Goal: Transaction & Acquisition: Book appointment/travel/reservation

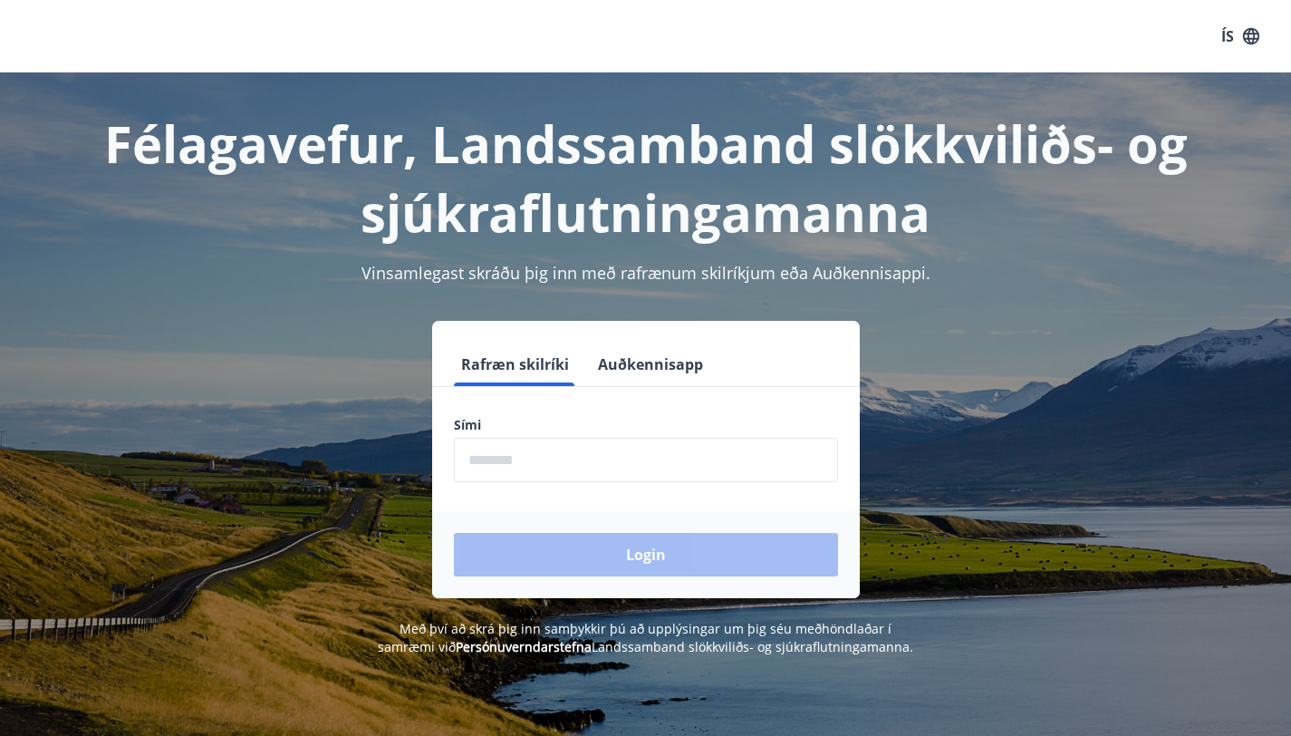
click at [553, 471] on input "phone" at bounding box center [646, 460] width 384 height 44
type input "********"
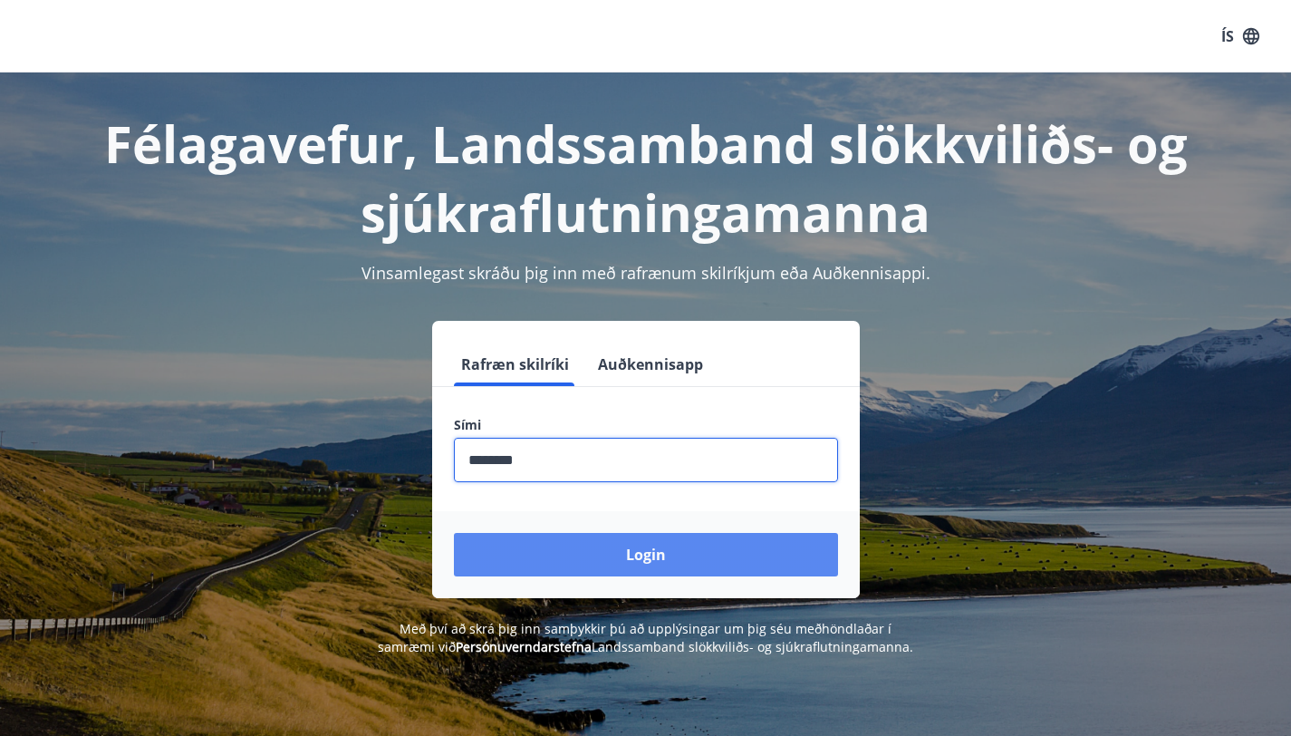
click at [567, 547] on button "Login" at bounding box center [646, 554] width 384 height 43
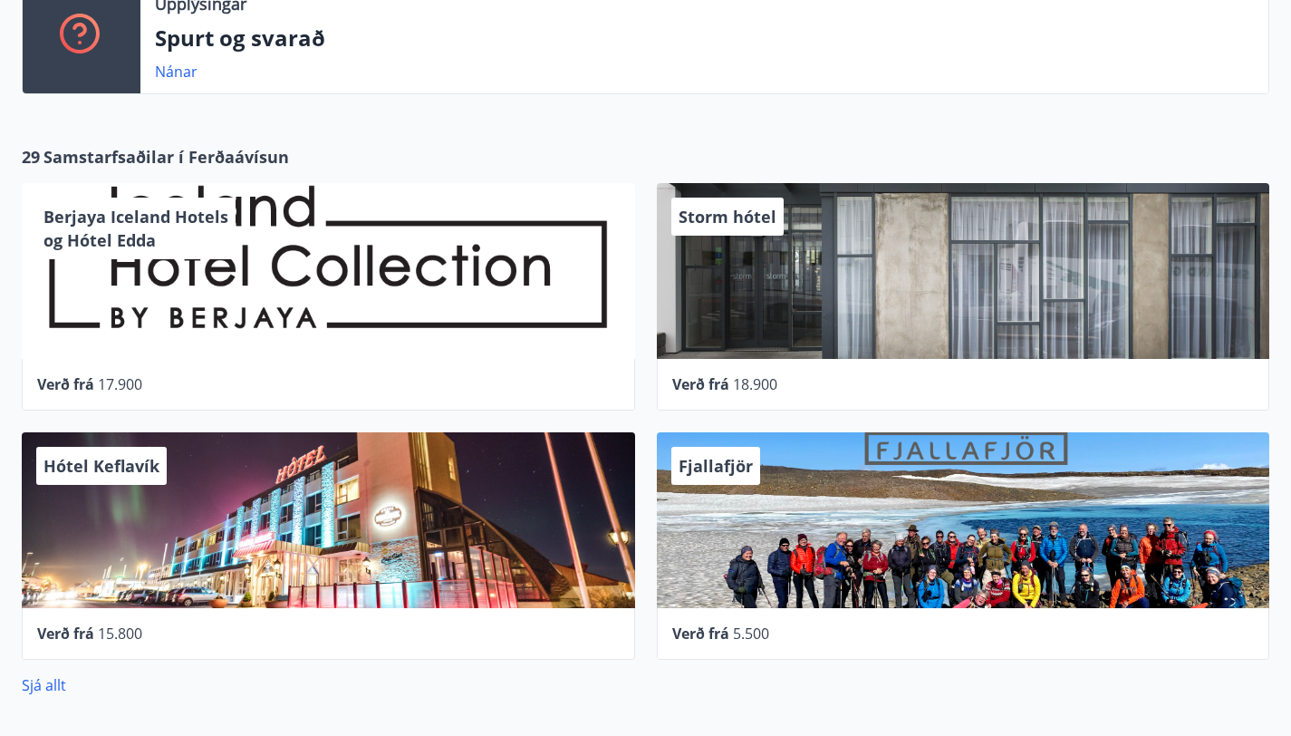
scroll to position [910, 0]
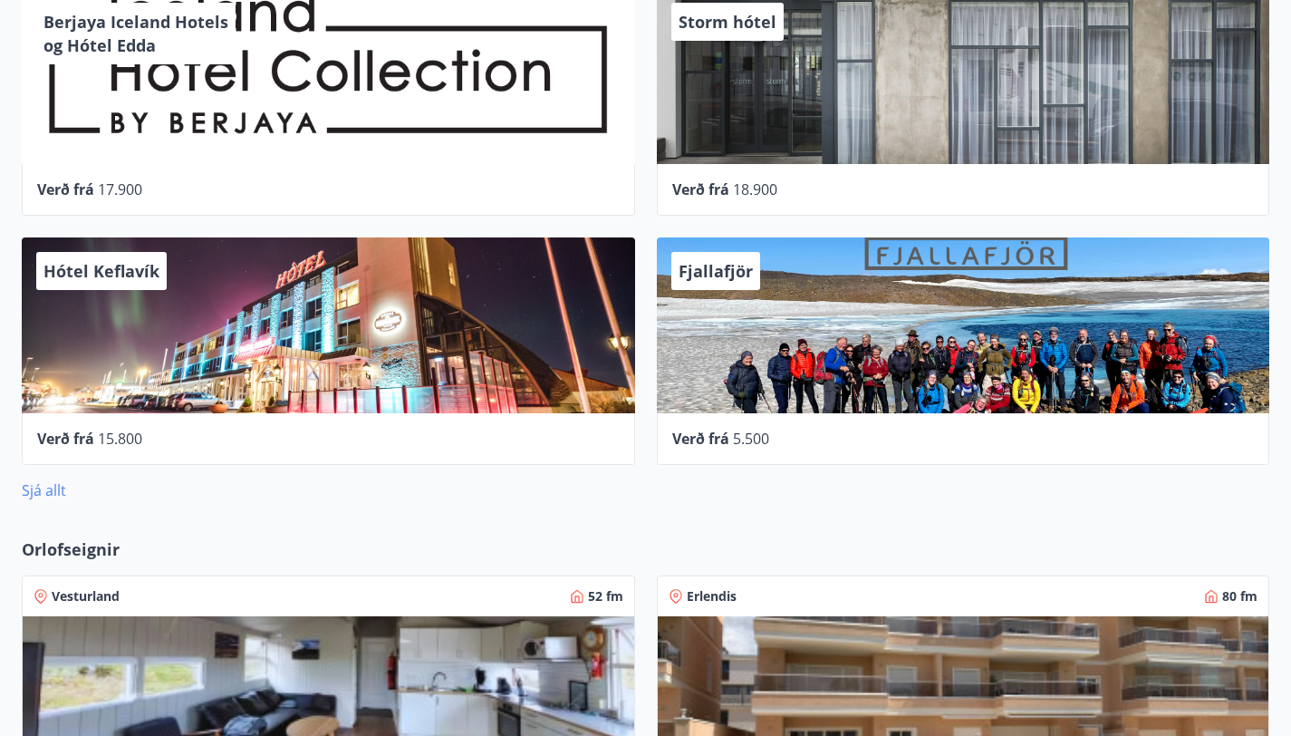
click at [64, 480] on link "Sjá allt" at bounding box center [44, 490] width 44 height 20
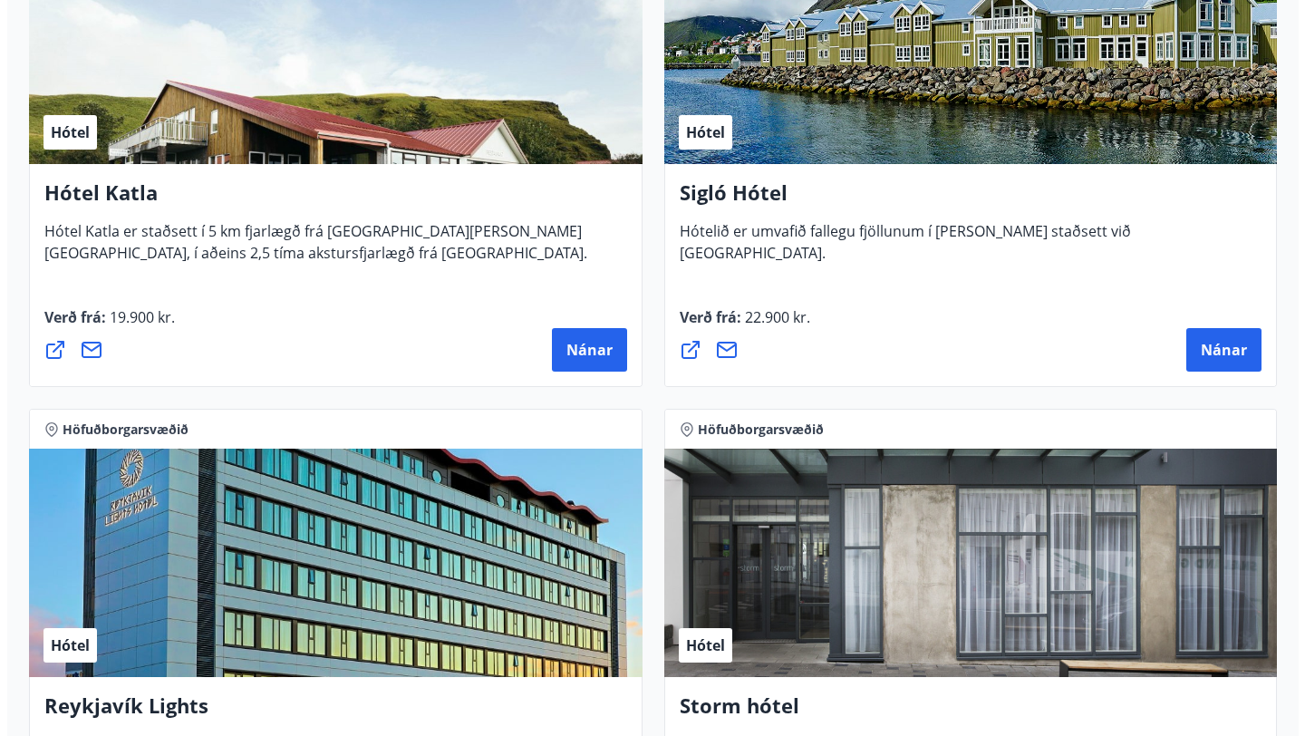
scroll to position [1639, 0]
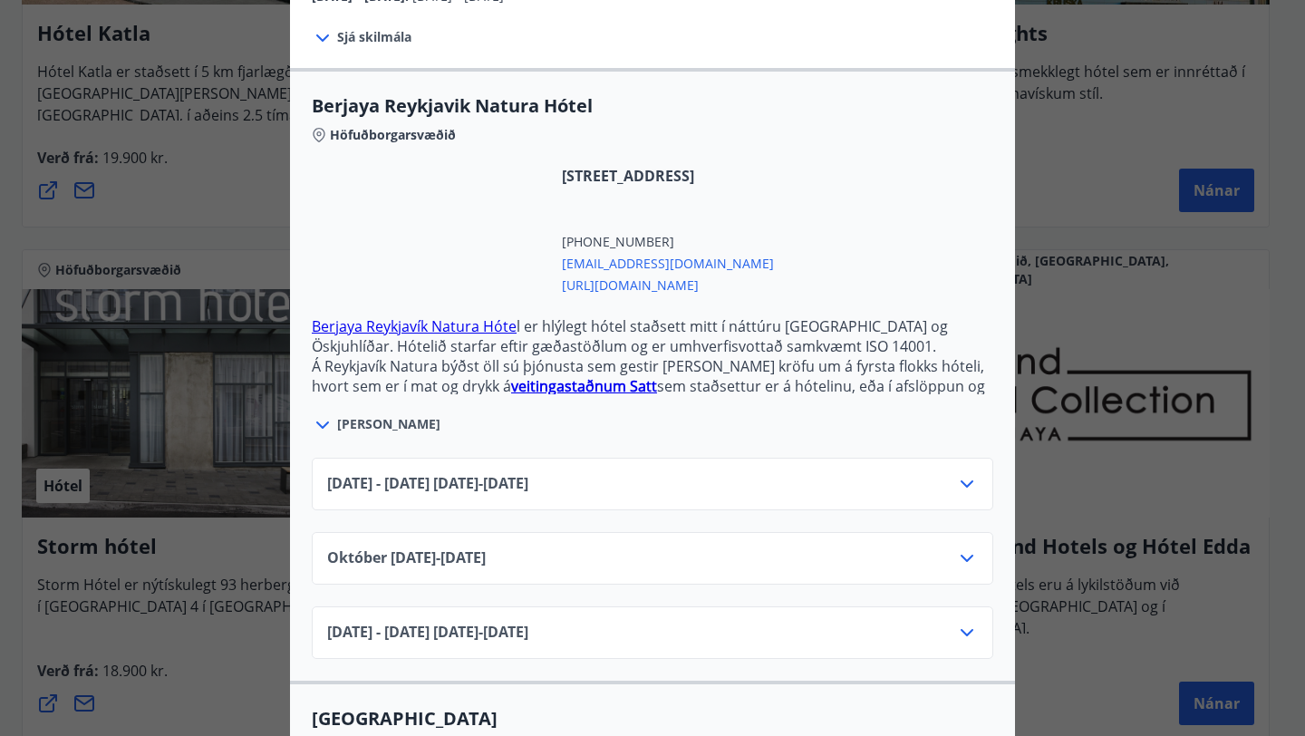
scroll to position [420, 0]
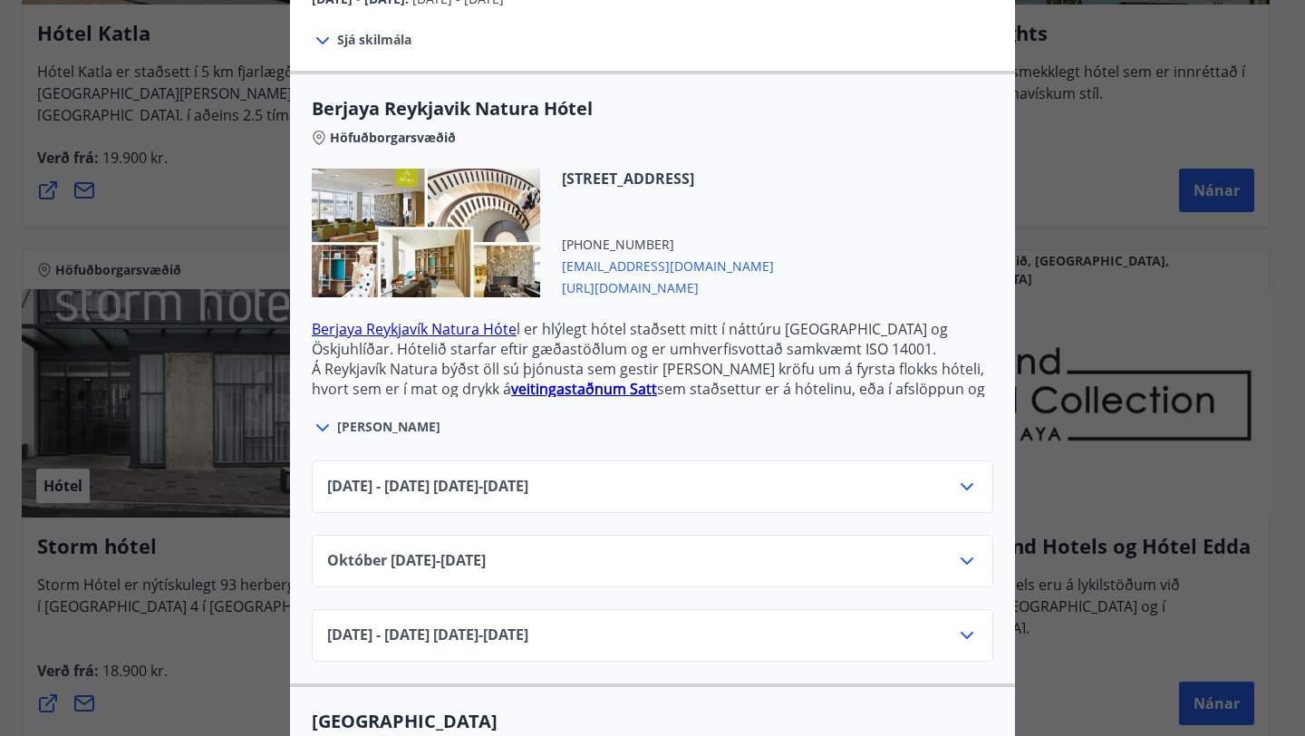
click at [812, 476] on div "Júní 2025 - September 2025 01.06.25 - 30.09.25" at bounding box center [652, 494] width 651 height 36
click at [965, 476] on icon at bounding box center [967, 487] width 22 height 22
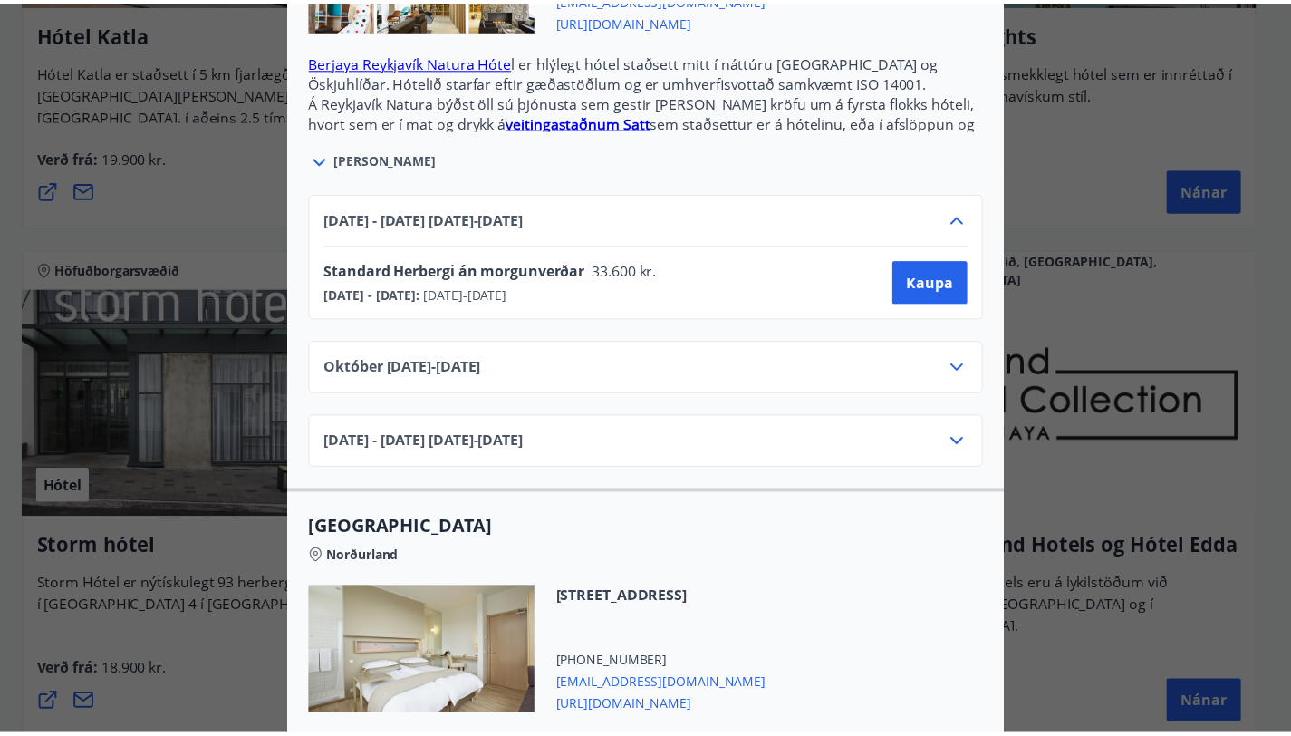
scroll to position [0, 0]
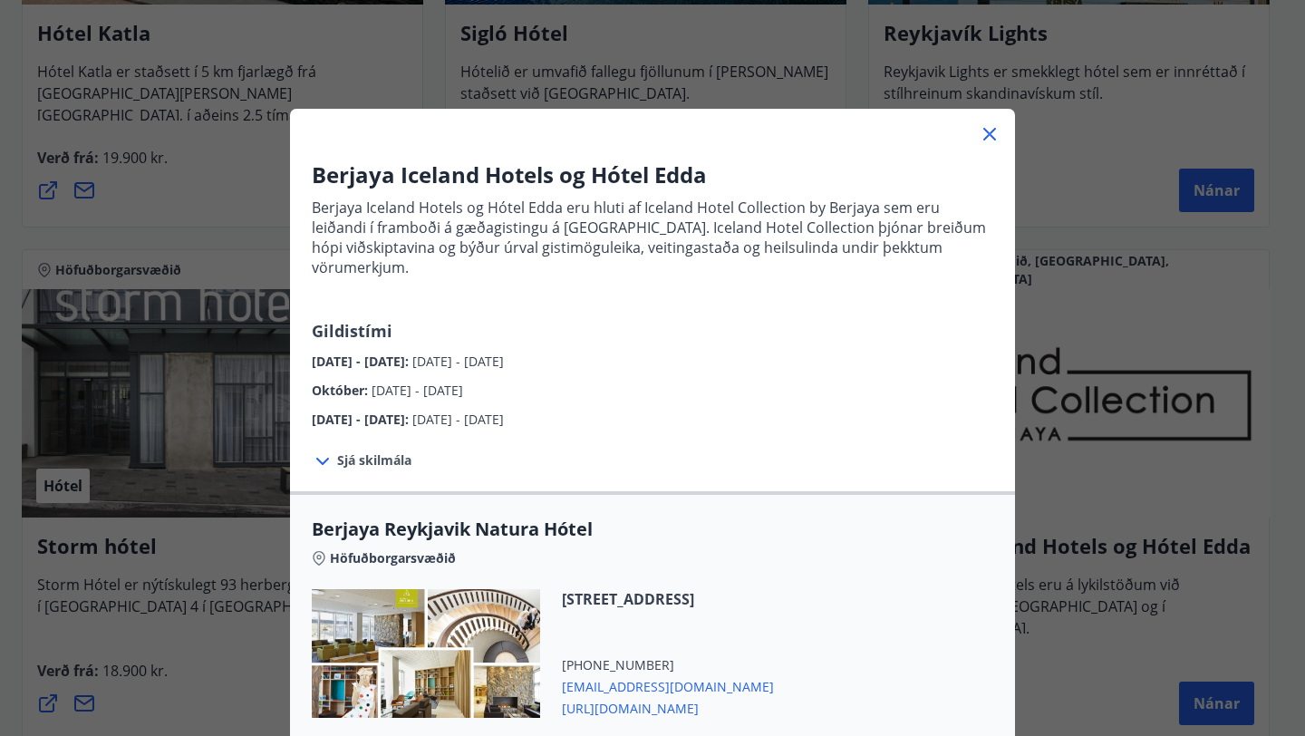
click at [1118, 237] on div "Berjaya Iceland Hotels og Hótel Edda Berjaya Iceland Hotels og Hótel Edda eru h…" at bounding box center [652, 368] width 1305 height 736
click at [981, 141] on icon at bounding box center [990, 134] width 22 height 22
